Goal: Navigation & Orientation: Find specific page/section

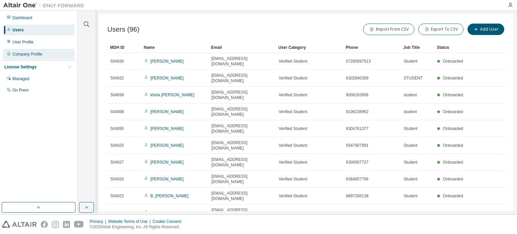
click at [27, 50] on div "Company Profile" at bounding box center [39, 54] width 72 height 11
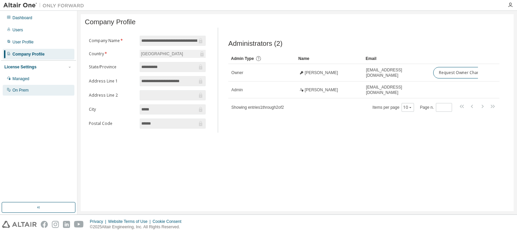
click at [28, 91] on div "On Prem" at bounding box center [20, 90] width 16 height 5
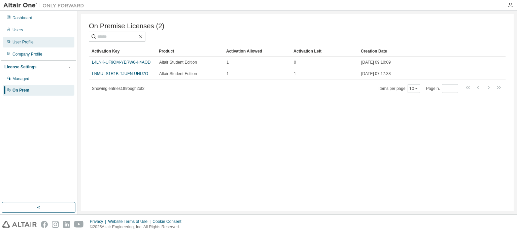
click at [46, 43] on div "User Profile" at bounding box center [39, 42] width 72 height 11
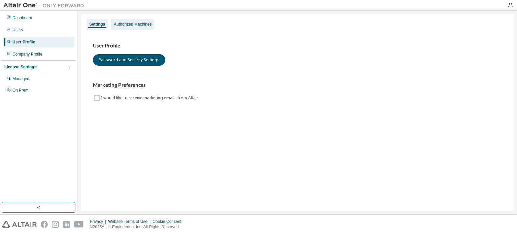
click at [129, 21] on div "Authorized Machines" at bounding box center [132, 24] width 43 height 11
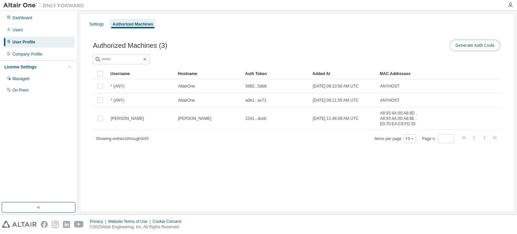
click at [486, 42] on button "Generate Auth Code" at bounding box center [475, 45] width 50 height 11
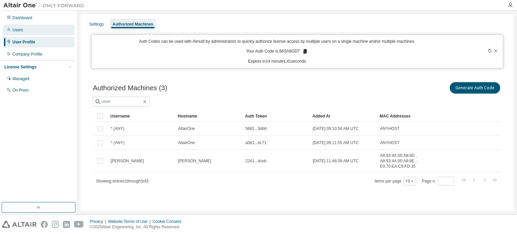
click at [23, 31] on div "Users" at bounding box center [39, 30] width 72 height 11
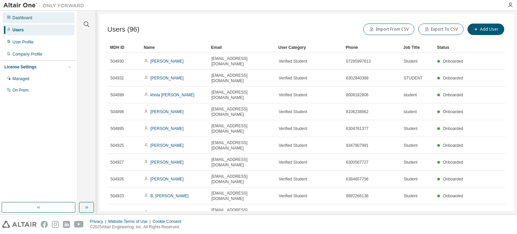
click at [13, 17] on div "Dashboard" at bounding box center [22, 17] width 20 height 5
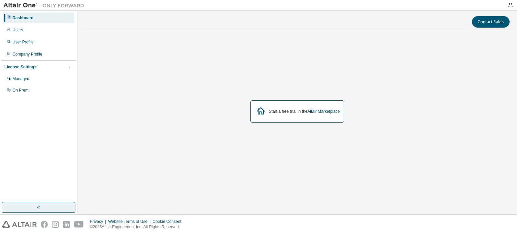
click at [55, 205] on button "button" at bounding box center [39, 207] width 74 height 11
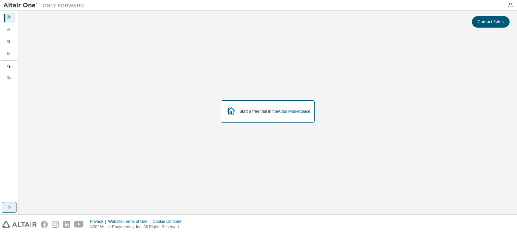
click at [5, 207] on button "button" at bounding box center [9, 207] width 15 height 11
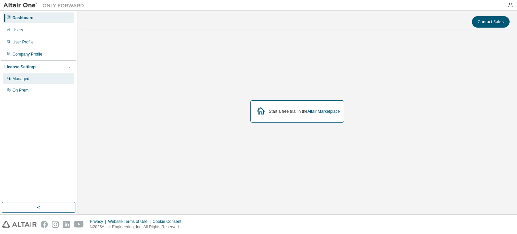
click at [26, 82] on div "Managed" at bounding box center [39, 78] width 72 height 11
